Goal: Task Accomplishment & Management: Manage account settings

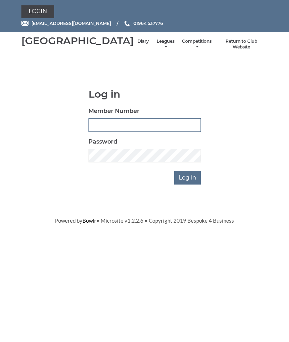
click at [125, 132] on input "Member Number" at bounding box center [144, 125] width 112 height 14
type input "0011"
click at [197, 184] on input "Log in" at bounding box center [187, 178] width 27 height 14
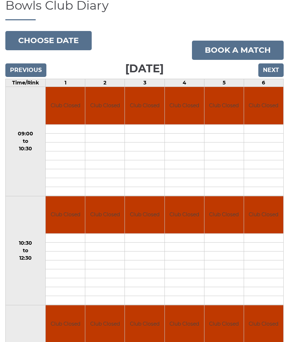
scroll to position [58, 0]
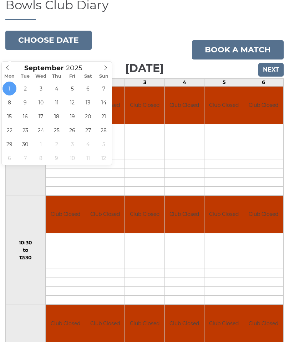
click at [108, 71] on span at bounding box center [106, 67] width 12 height 10
click at [11, 67] on span at bounding box center [8, 67] width 12 height 10
type input "2025-09-10"
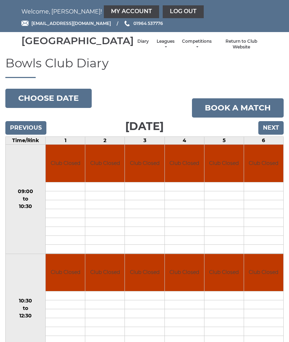
scroll to position [87, 0]
